Goal: Navigation & Orientation: Understand site structure

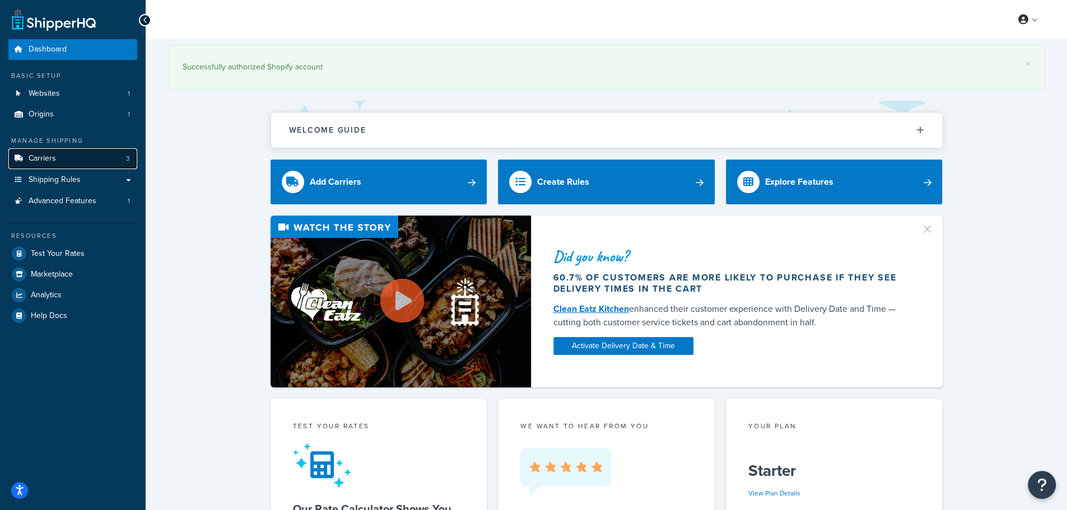
click at [73, 161] on link "Carriers 3" at bounding box center [72, 158] width 129 height 21
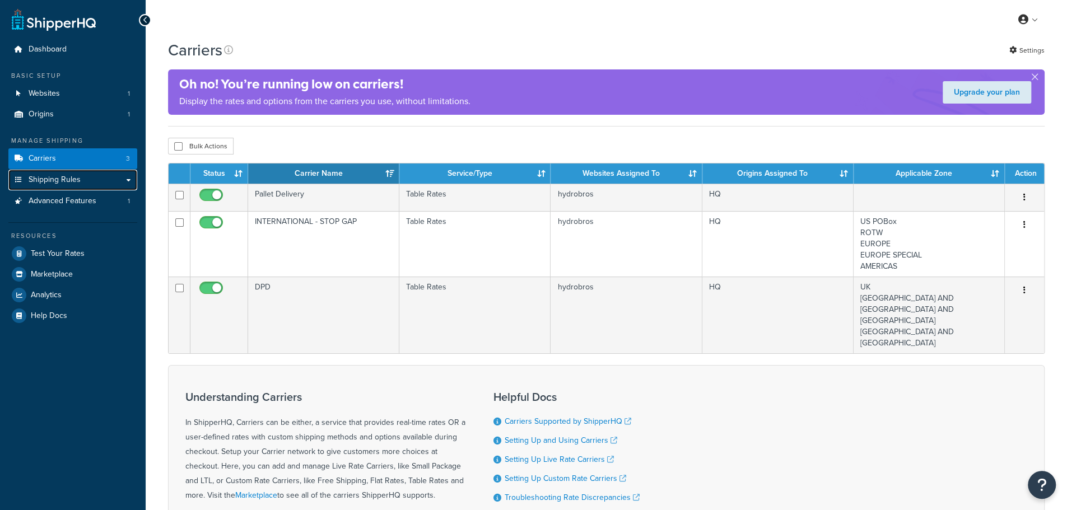
click at [133, 180] on link "Shipping Rules" at bounding box center [72, 180] width 129 height 21
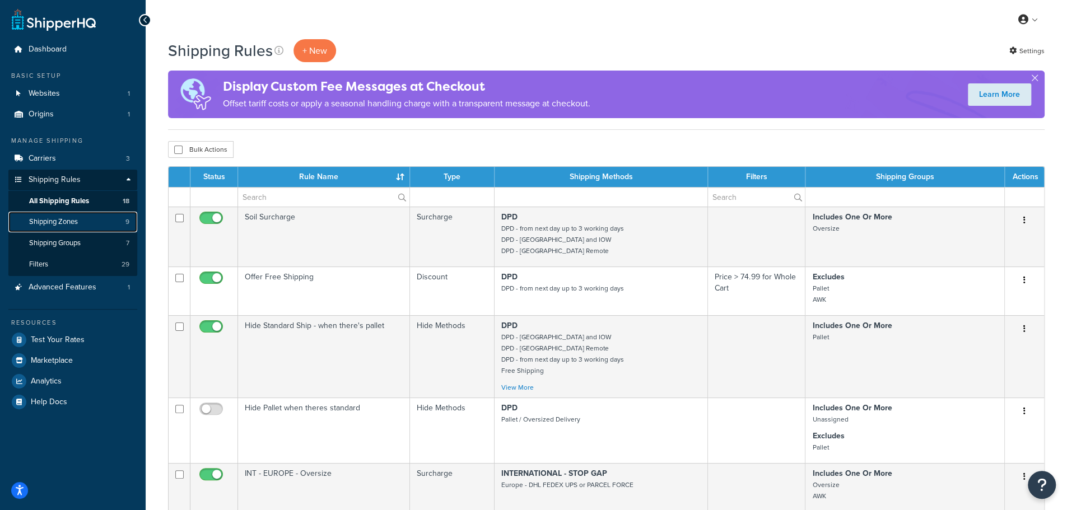
click at [86, 226] on link "Shipping Zones 9" at bounding box center [72, 222] width 129 height 21
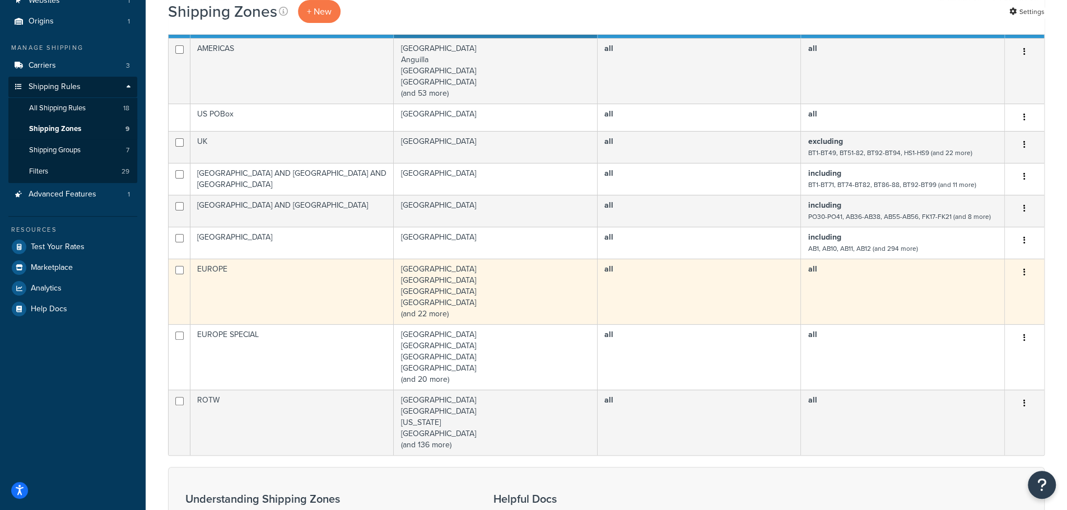
scroll to position [187, 0]
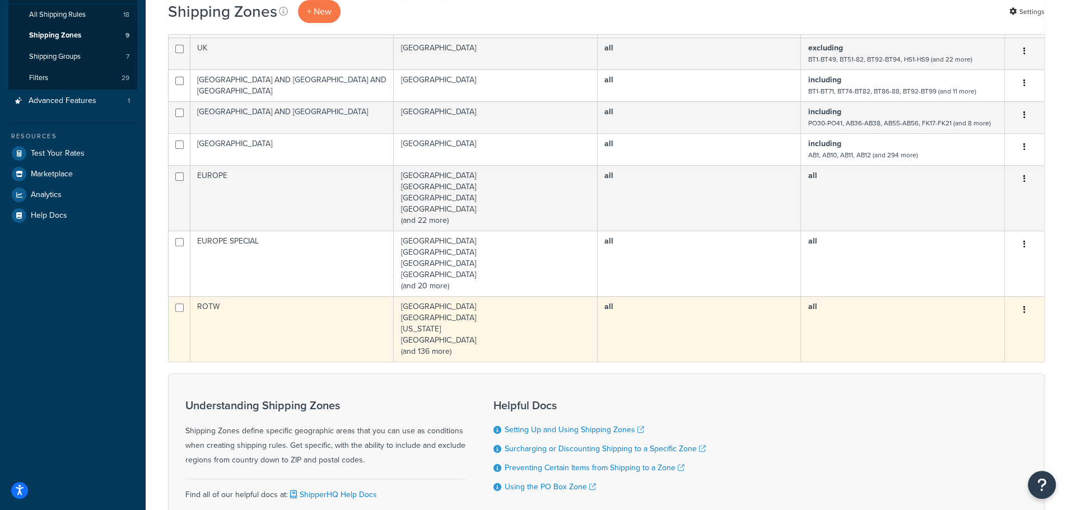
click at [273, 306] on td "ROTW" at bounding box center [291, 329] width 203 height 66
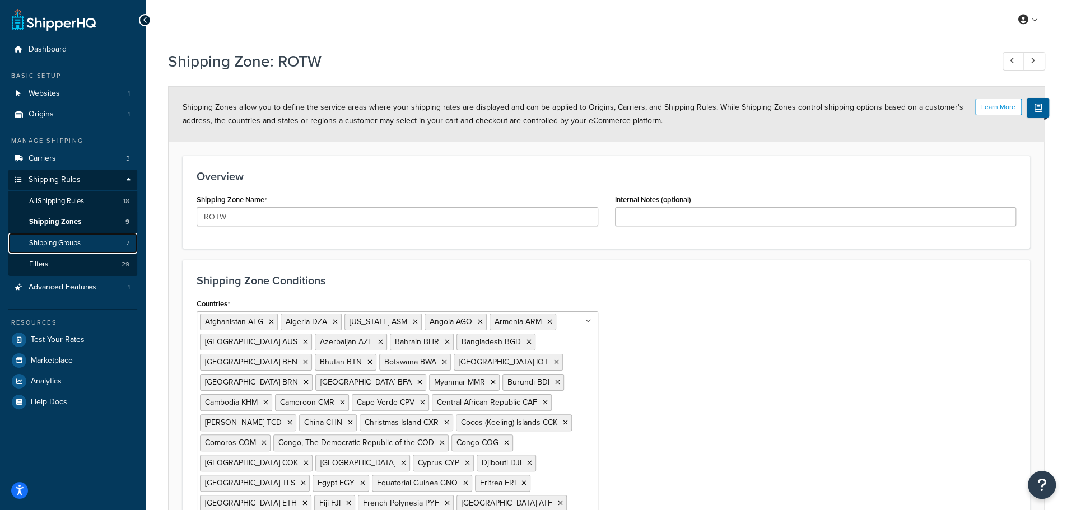
click at [63, 243] on span "Shipping Groups" at bounding box center [55, 244] width 52 height 10
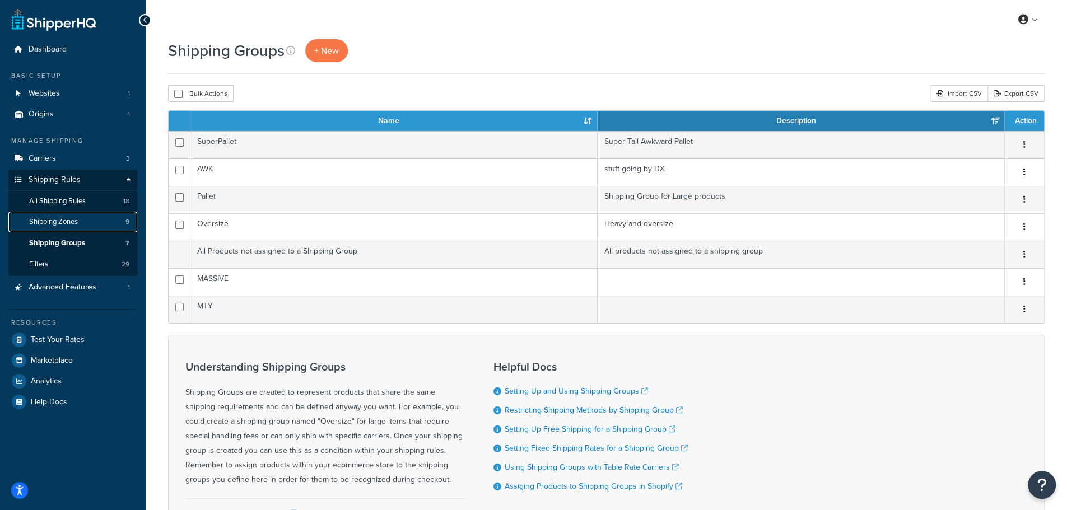
click at [71, 228] on link "Shipping Zones 9" at bounding box center [72, 222] width 129 height 21
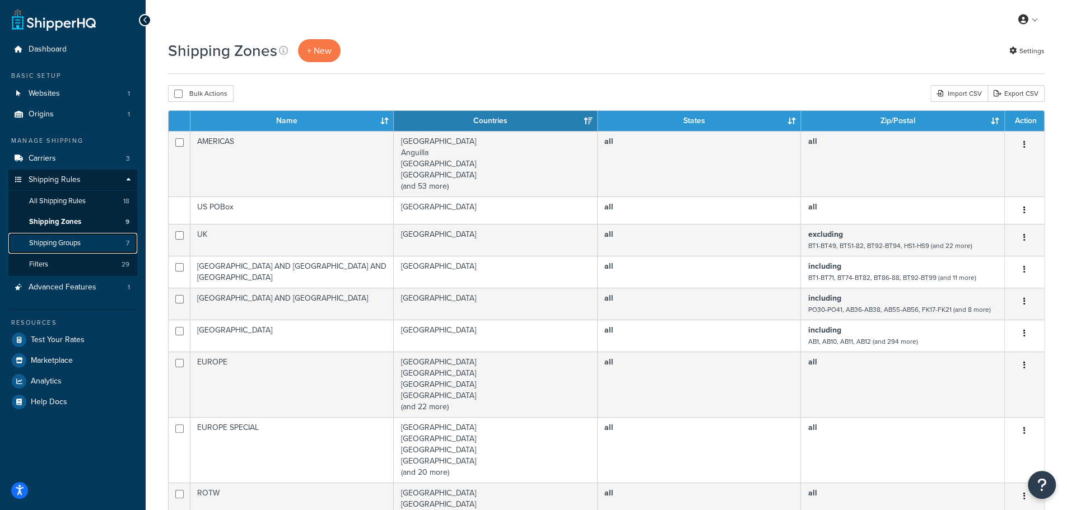
click at [73, 242] on span "Shipping Groups" at bounding box center [55, 244] width 52 height 10
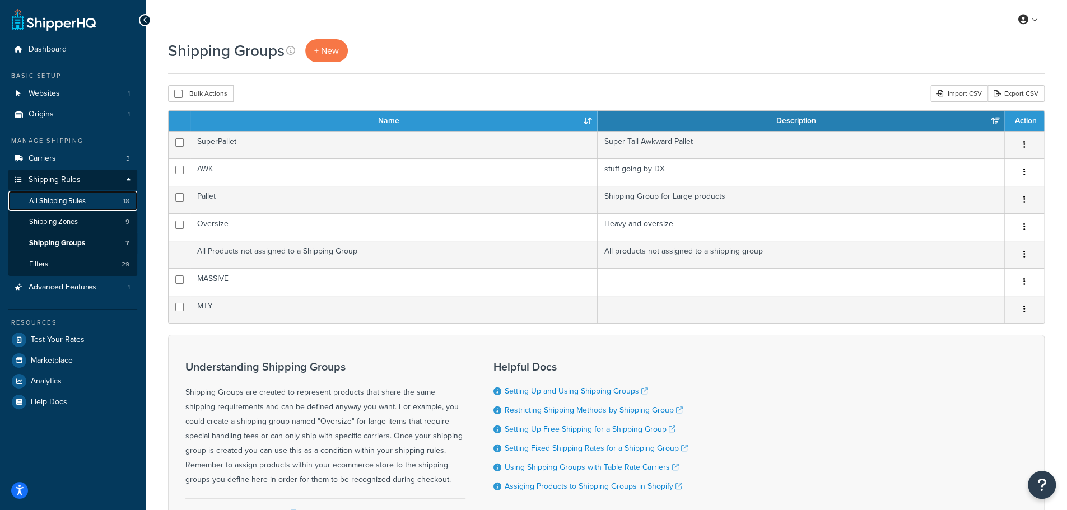
click at [64, 200] on span "All Shipping Rules" at bounding box center [57, 202] width 57 height 10
click at [58, 218] on span "Shipping Zones" at bounding box center [53, 222] width 49 height 10
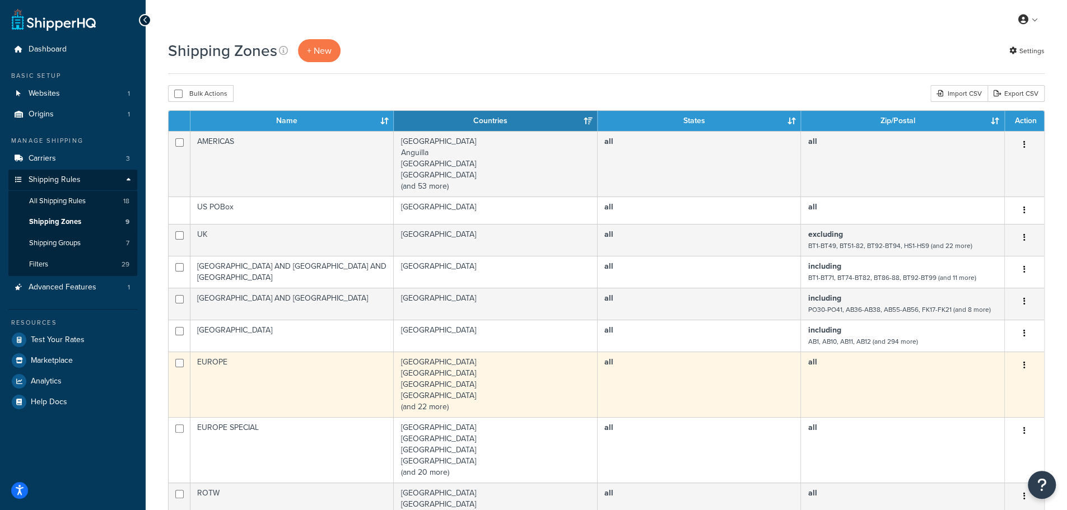
click at [309, 379] on td "EUROPE" at bounding box center [291, 385] width 203 height 66
